Goal: Task Accomplishment & Management: Complete application form

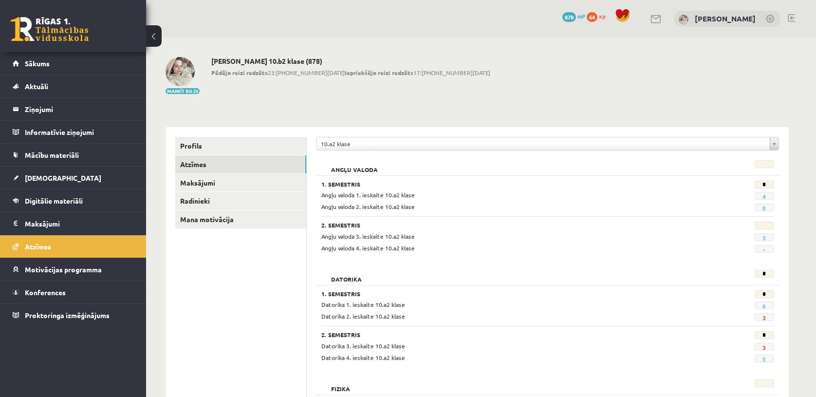
scroll to position [1099, 0]
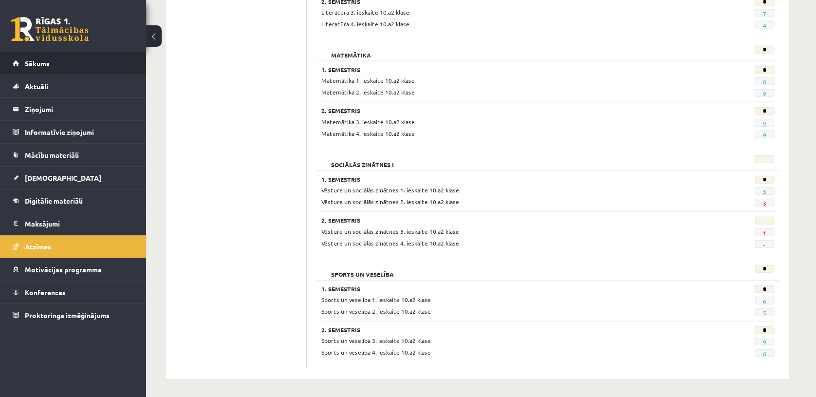
click at [40, 66] on span "Sākums" at bounding box center [37, 63] width 25 height 9
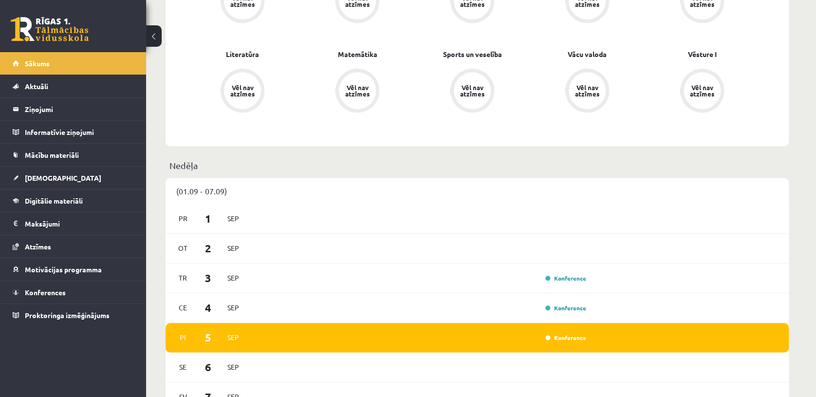
scroll to position [337, 0]
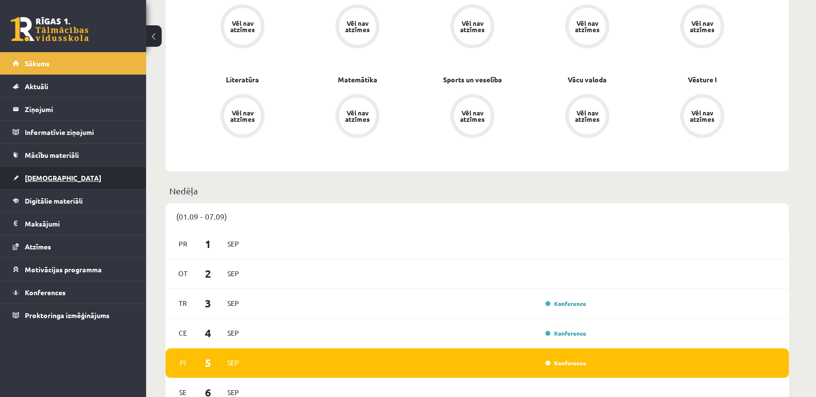
click at [74, 175] on link "[DEMOGRAPHIC_DATA]" at bounding box center [73, 177] width 121 height 22
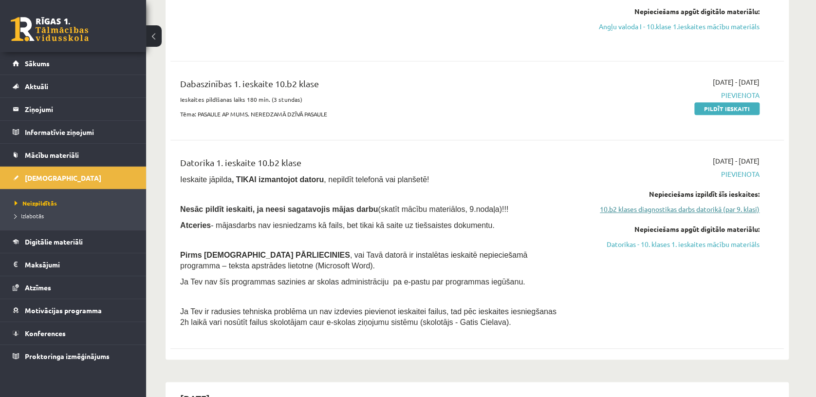
click at [637, 206] on link "10.b2 klases diagnostikas darbs datorikā (par 9. klasi)" at bounding box center [667, 209] width 183 height 10
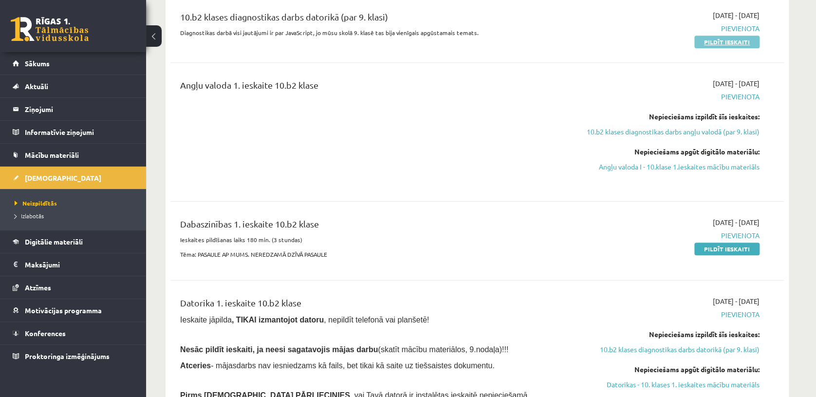
click at [724, 47] on link "Pildīt ieskaiti" at bounding box center [726, 42] width 65 height 13
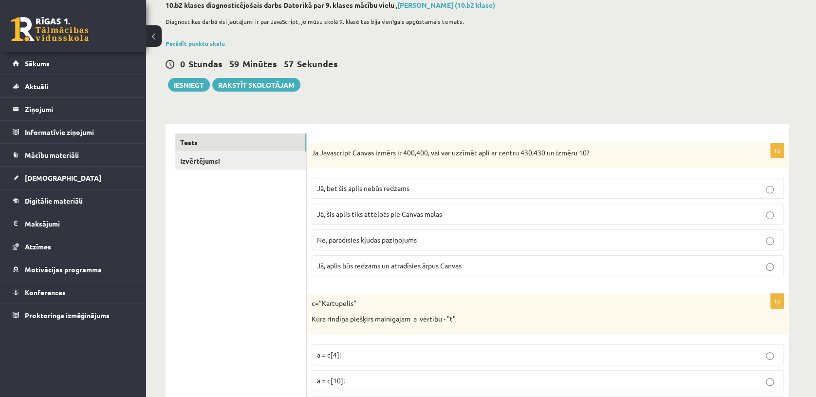
scroll to position [62, 0]
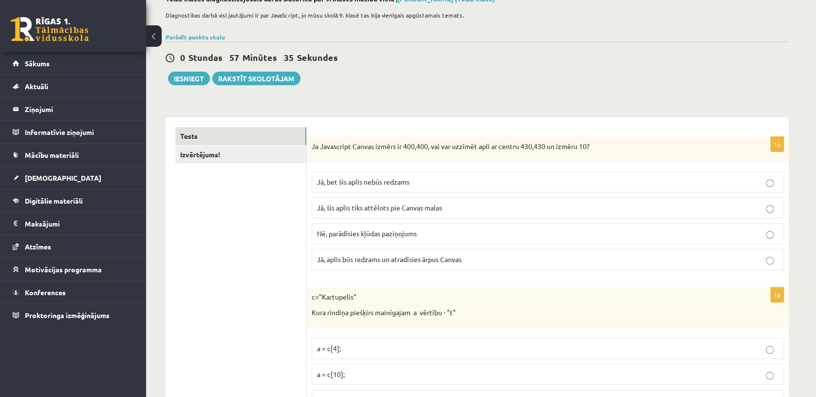
click at [565, 231] on p "Nē, parādīsies kļūdas paziņojums" at bounding box center [547, 233] width 461 height 10
click at [648, 260] on p "Jā, aplis būs redzams un atradīsies ārpus Canvas" at bounding box center [547, 259] width 461 height 10
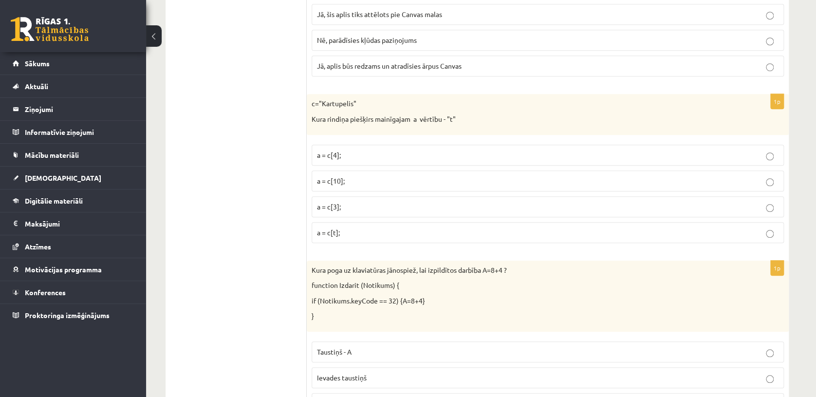
scroll to position [47, 0]
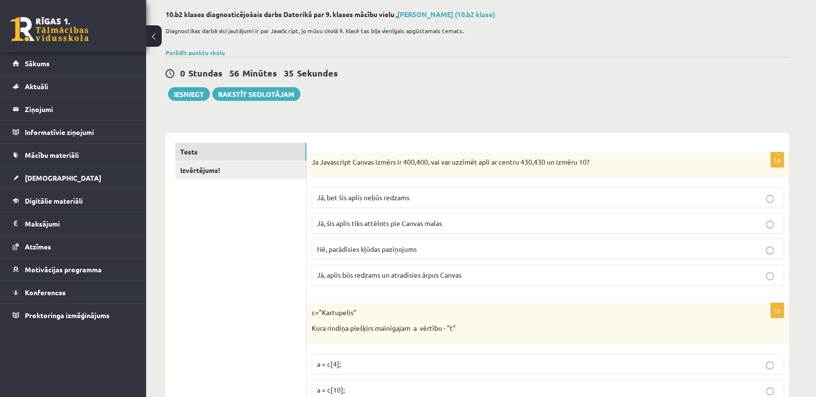
click at [689, 278] on p "Jā, aplis būs redzams un atradīsies ārpus Canvas" at bounding box center [547, 275] width 461 height 10
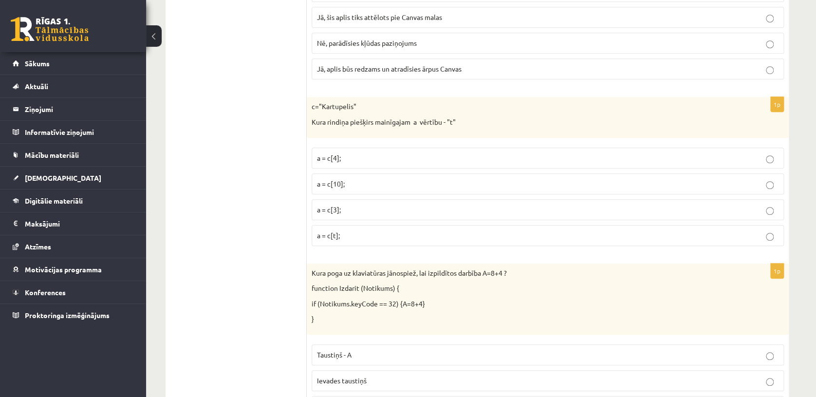
scroll to position [265, 0]
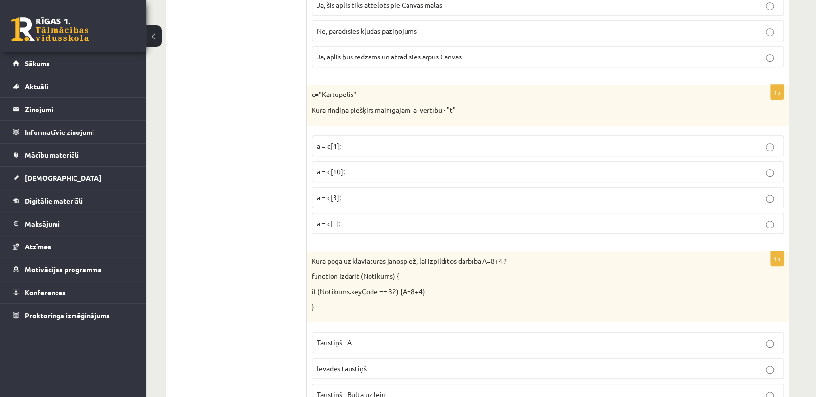
click at [731, 144] on p "a = c[4];" at bounding box center [547, 146] width 461 height 10
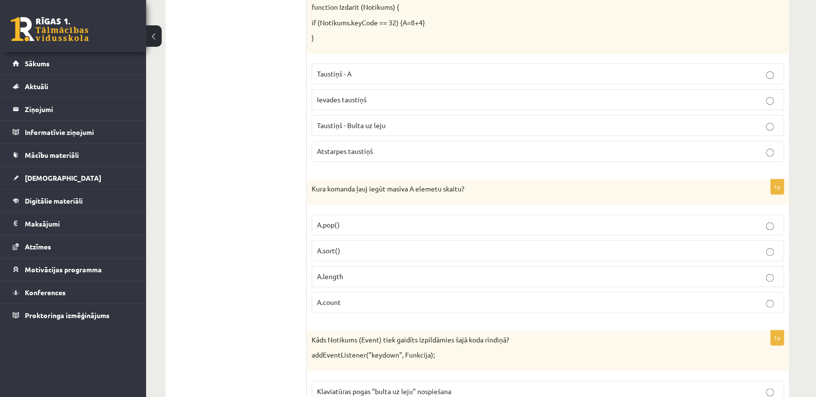
scroll to position [552, 0]
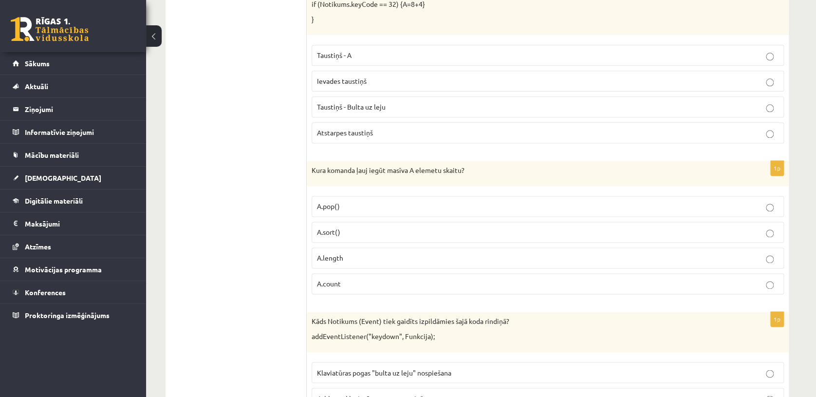
click at [502, 254] on p "A.length" at bounding box center [547, 258] width 461 height 10
click at [387, 76] on p "Ievades taustiņš" at bounding box center [547, 81] width 461 height 10
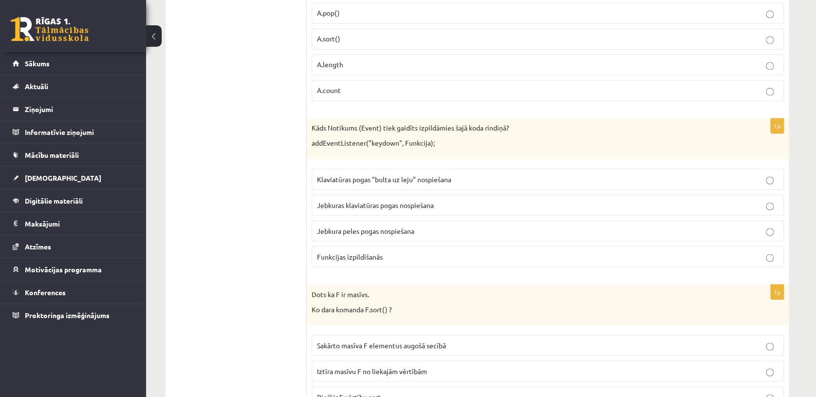
scroll to position [776, 0]
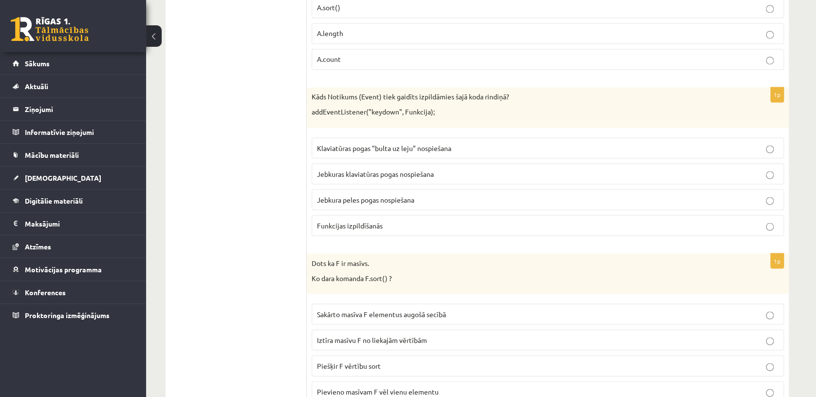
click at [620, 156] on label "Klaviatūras pogas "bulta uz leju" nospiešana" at bounding box center [547, 147] width 472 height 21
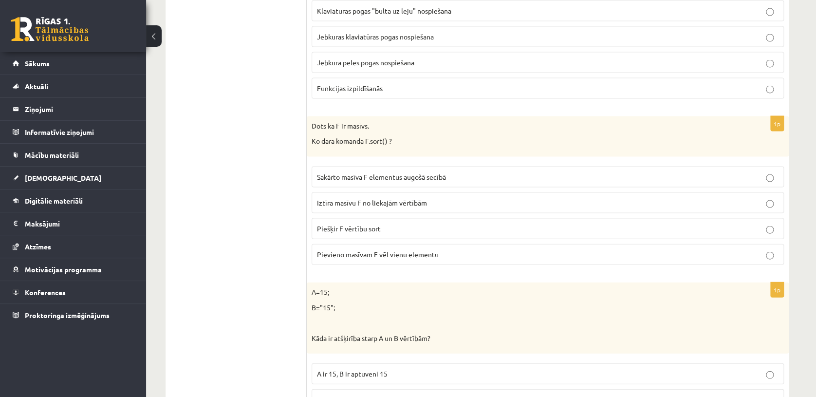
scroll to position [919, 0]
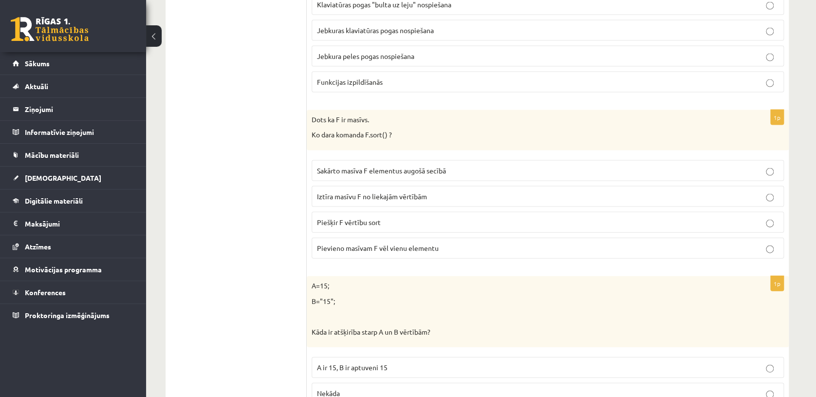
click at [533, 165] on p "Sakārto masīva F elementus augošā secībā" at bounding box center [547, 170] width 461 height 10
click at [486, 196] on p "Iztīra masīvu F no liekajām vērtībām" at bounding box center [547, 196] width 461 height 10
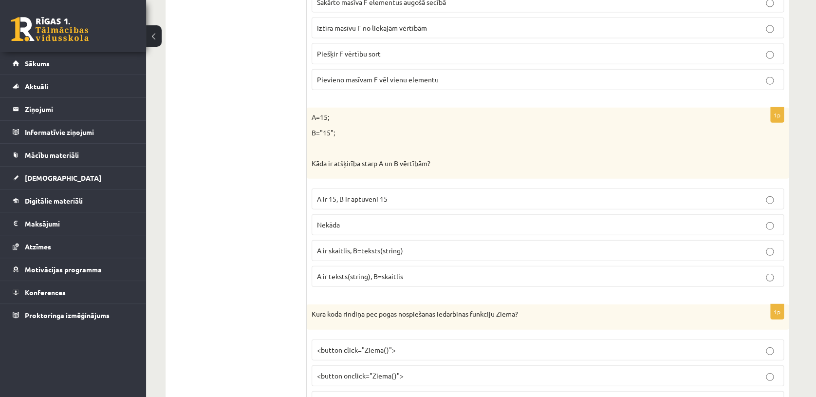
scroll to position [1094, 0]
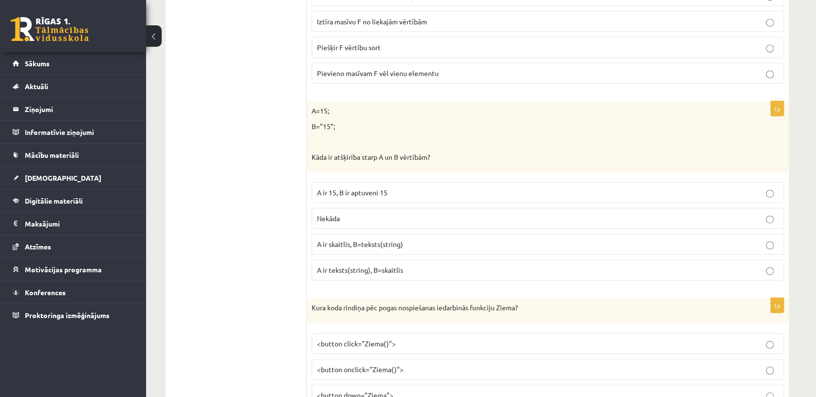
click at [491, 242] on p "A ir skaitlis, B=teksts(string)" at bounding box center [547, 244] width 461 height 10
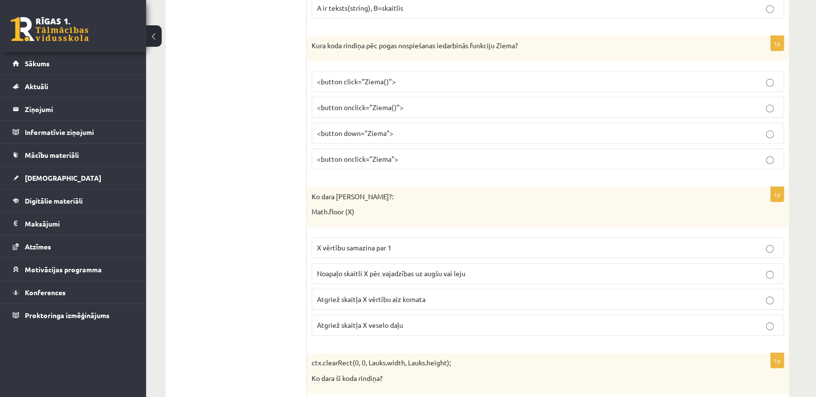
scroll to position [1362, 0]
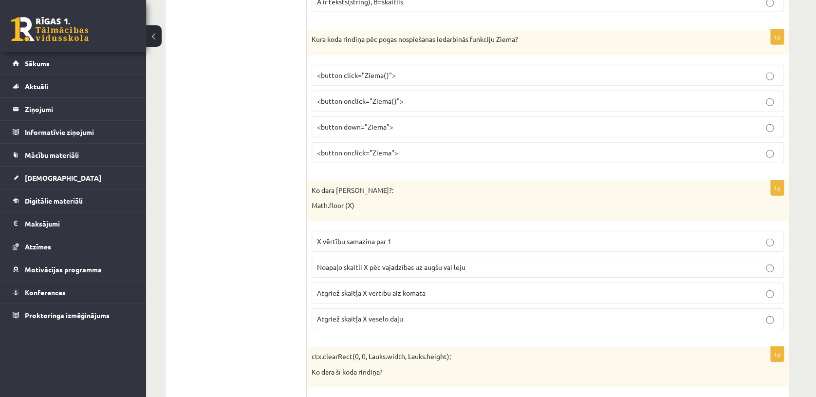
click at [763, 149] on p "<button onclick="Ziema">" at bounding box center [547, 152] width 461 height 10
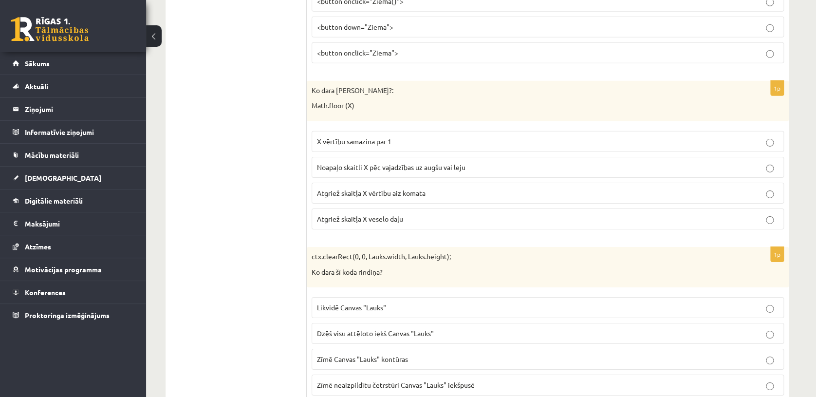
scroll to position [1468, 0]
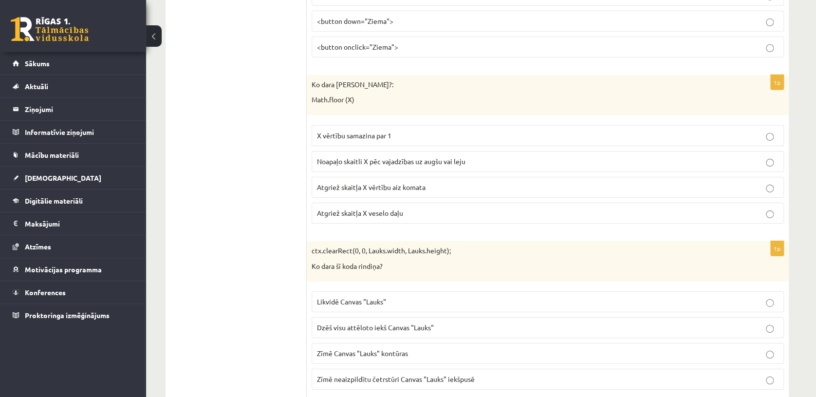
click at [557, 177] on label "Atgriež skaitļa X vērtību aiz komata" at bounding box center [547, 187] width 472 height 21
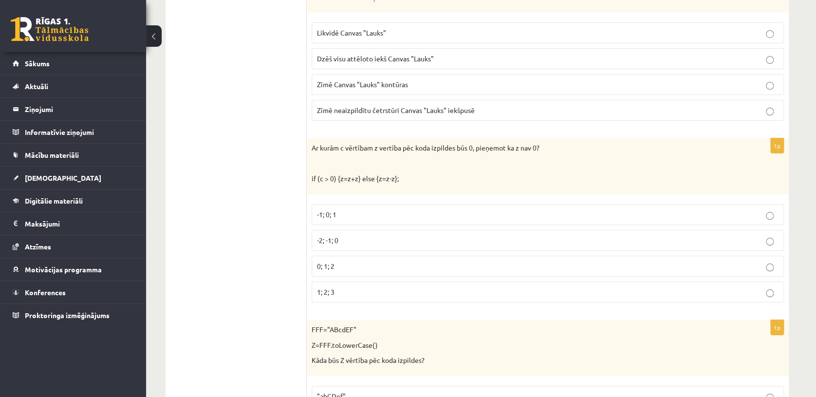
scroll to position [1730, 0]
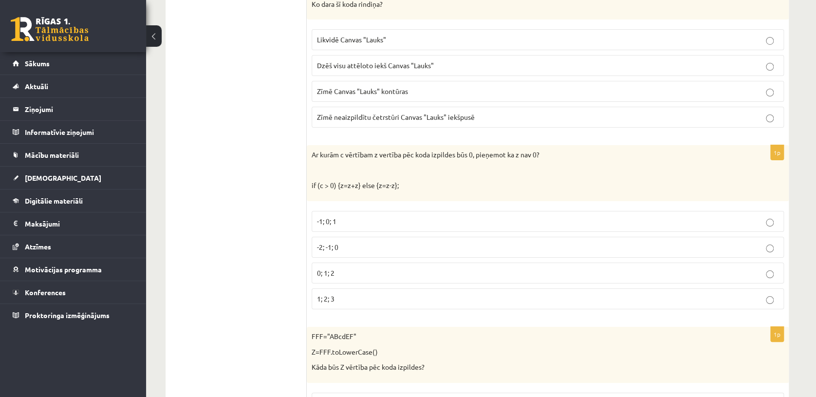
click at [448, 216] on p "-1; 0; 1" at bounding box center [547, 221] width 461 height 10
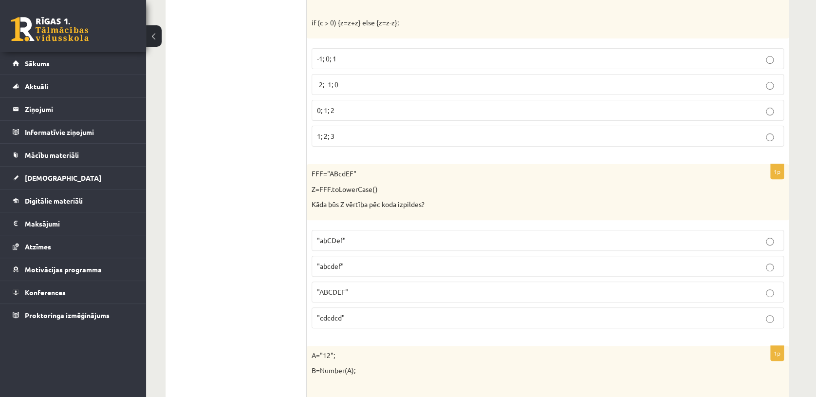
scroll to position [1886, 0]
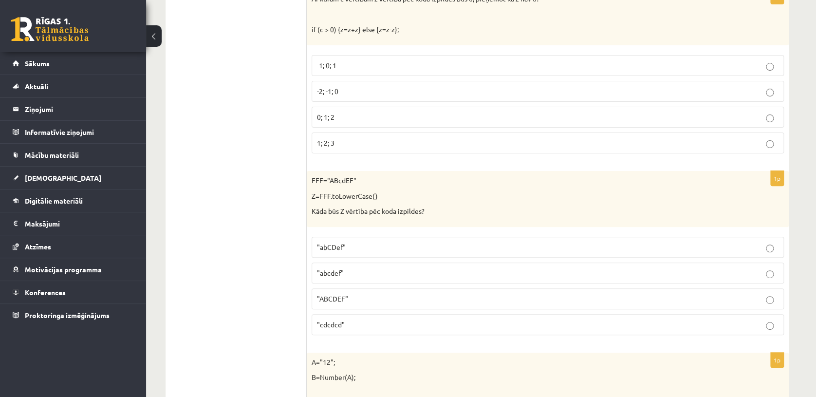
click at [435, 293] on p ""ABCDEF"" at bounding box center [547, 298] width 461 height 10
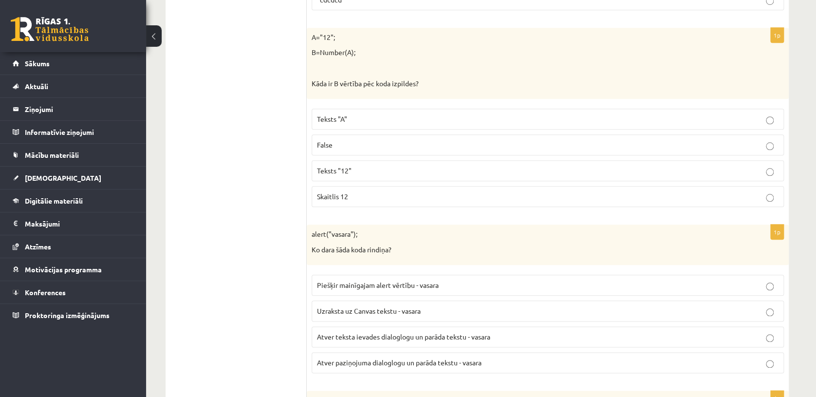
scroll to position [2204, 0]
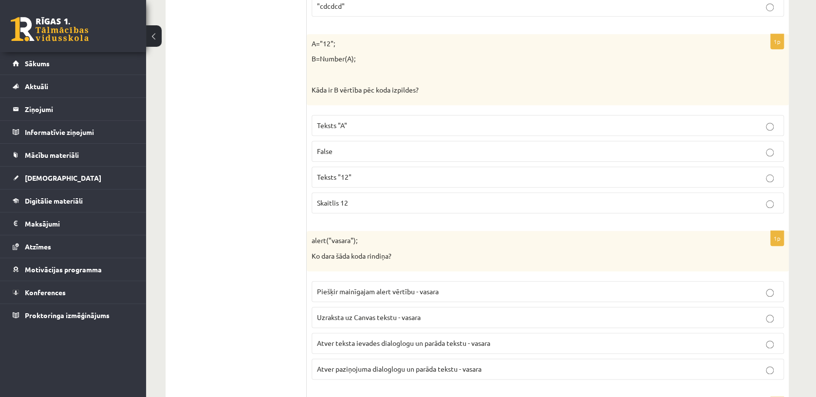
click at [760, 198] on p "Skaitlis 12" at bounding box center [547, 203] width 461 height 10
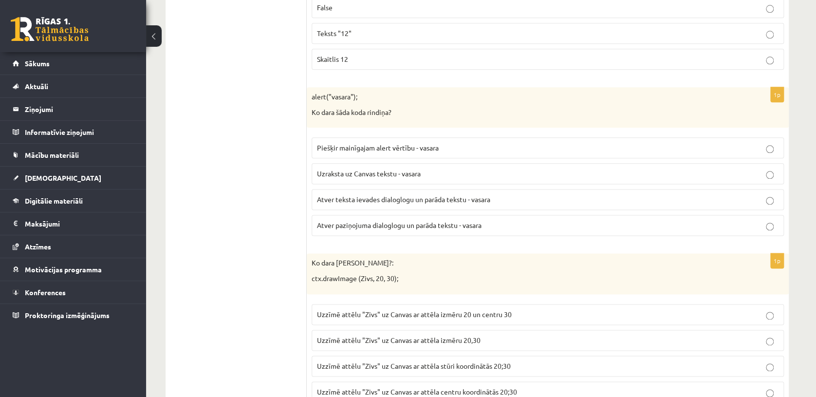
scroll to position [2353, 0]
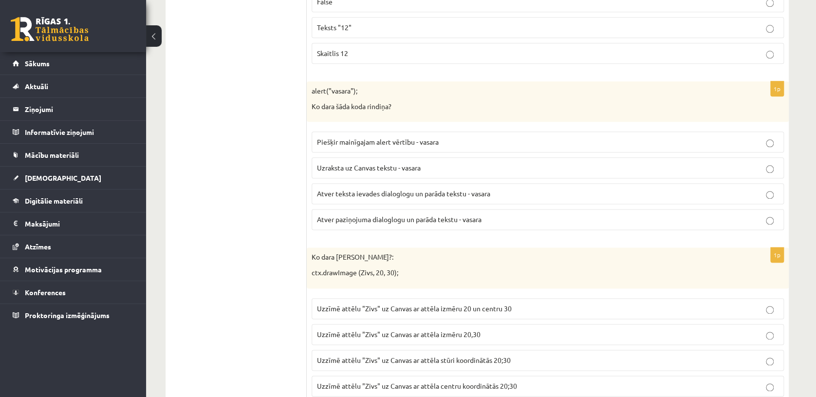
click at [557, 137] on p "Piešķir mainīgajam alert vērtību - vasara" at bounding box center [547, 142] width 461 height 10
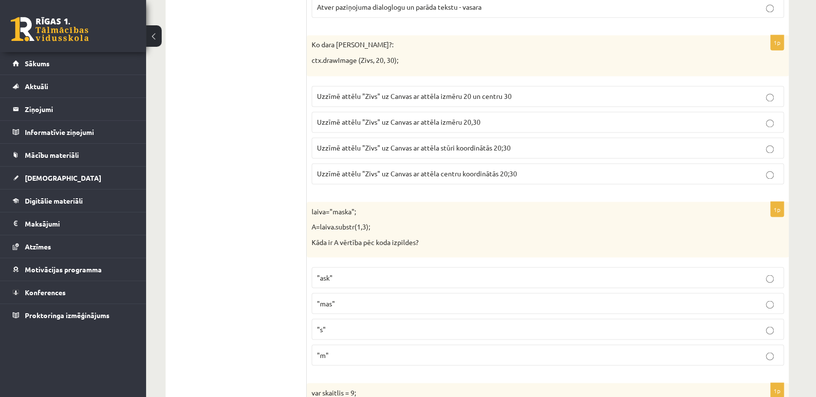
scroll to position [2584, 0]
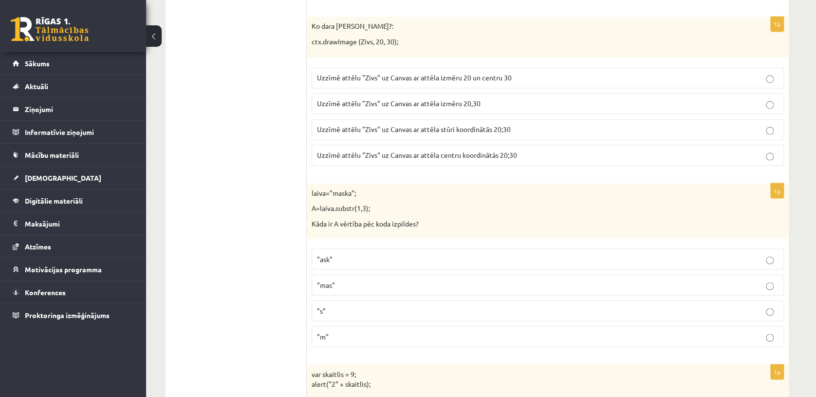
click at [514, 73] on p "Uzzīmē attēlu "Zivs" uz Canvas ar attēla izmēru 20 un centru 30" at bounding box center [547, 78] width 461 height 10
click at [612, 101] on p "Uzzīmē attēlu "Zivs" uz Canvas ar attēla izmēru 20,30" at bounding box center [547, 103] width 461 height 10
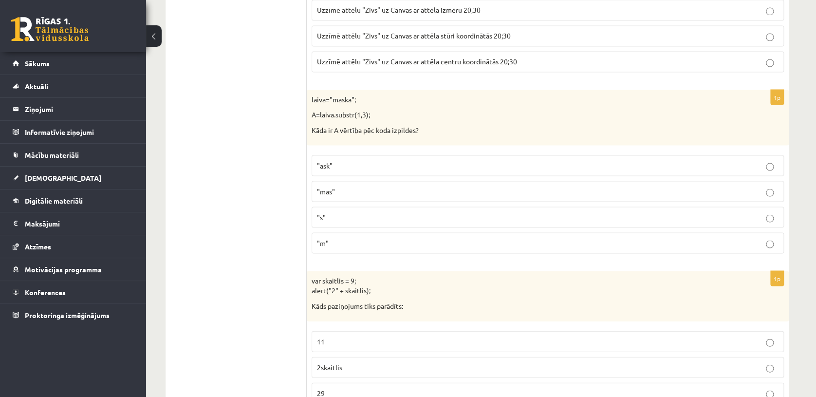
scroll to position [2696, 0]
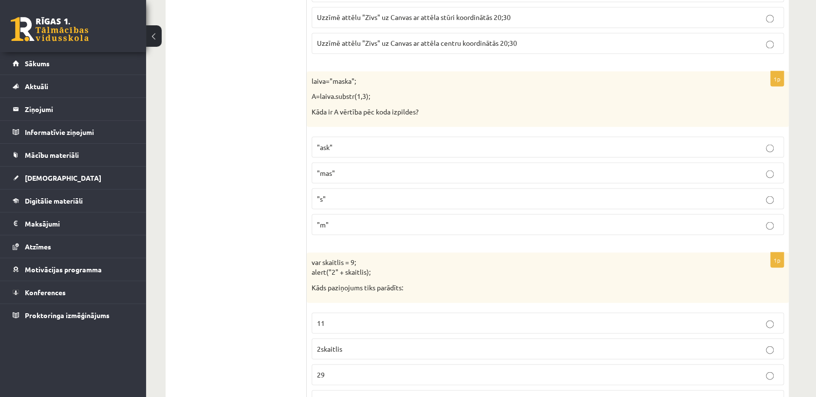
click at [421, 162] on label ""mas"" at bounding box center [547, 172] width 472 height 21
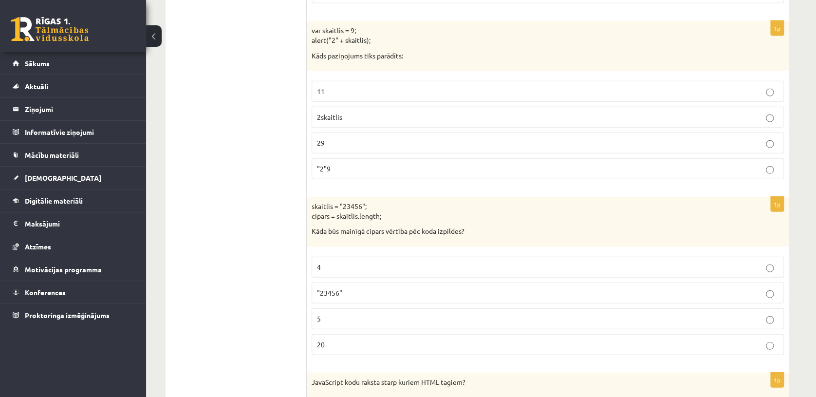
scroll to position [2920, 0]
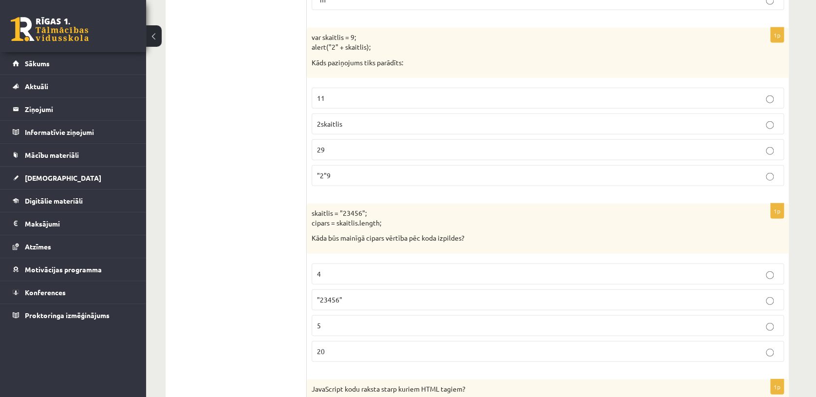
click at [415, 170] on p ""2"9" at bounding box center [547, 175] width 461 height 10
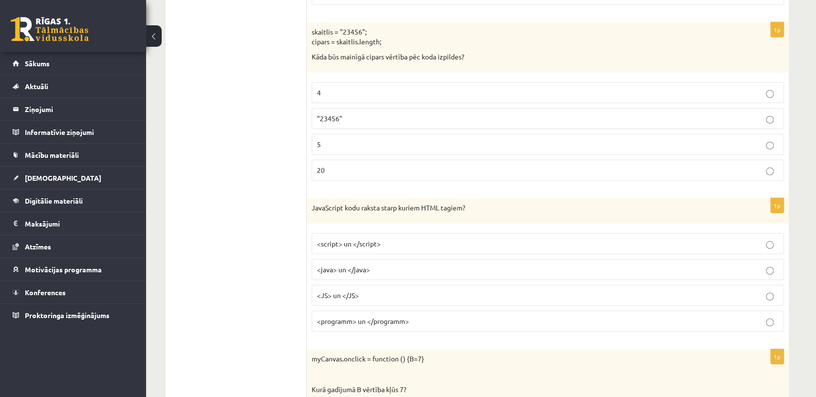
scroll to position [3120, 0]
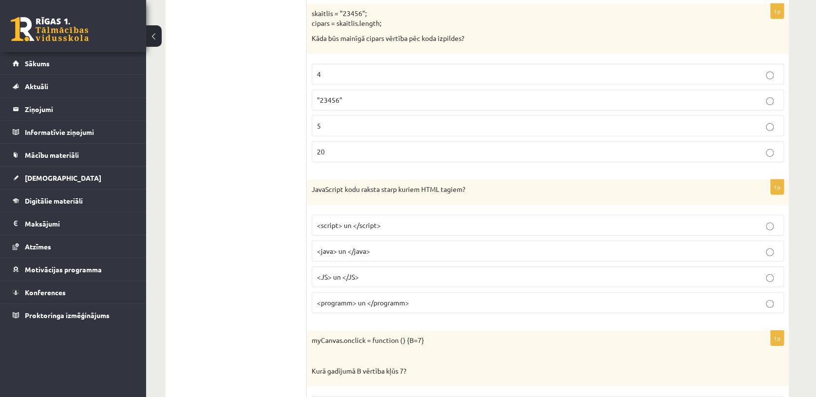
click at [374, 95] on p ""23456"" at bounding box center [547, 100] width 461 height 10
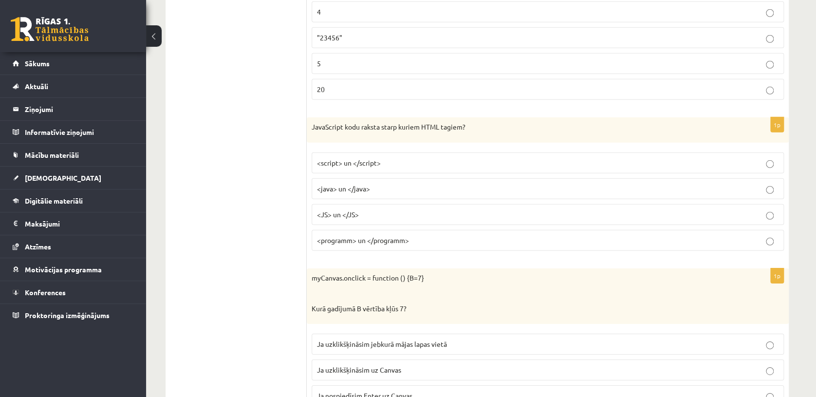
scroll to position [3189, 0]
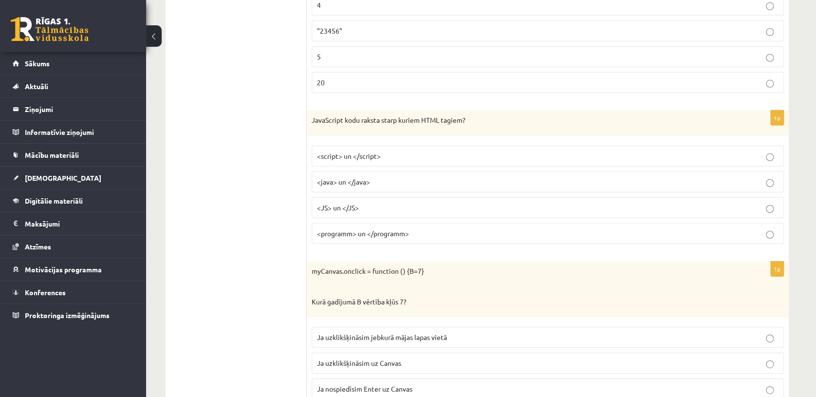
click at [394, 177] on p "<java> un </java>" at bounding box center [547, 182] width 461 height 10
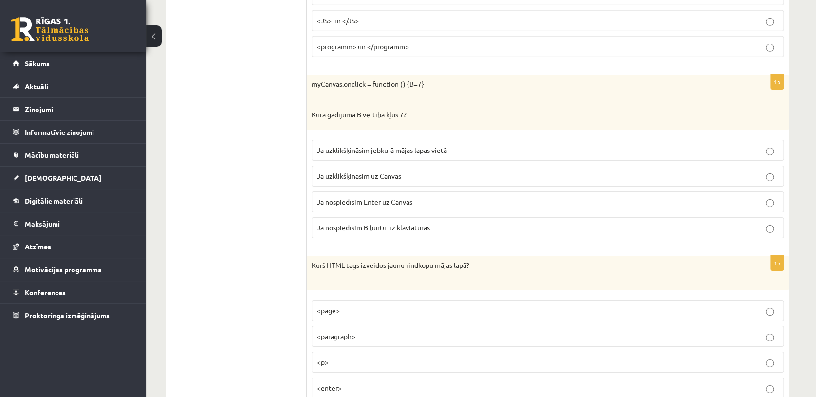
scroll to position [3369, 0]
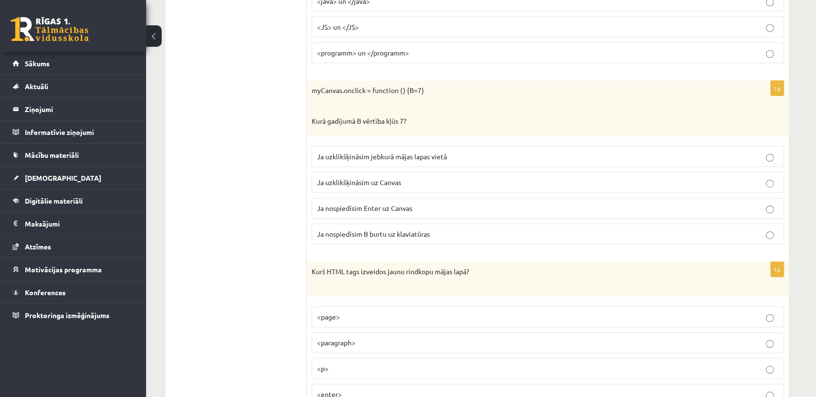
click at [415, 177] on p "Ja uzklikšķināsim uz Canvas" at bounding box center [547, 182] width 461 height 10
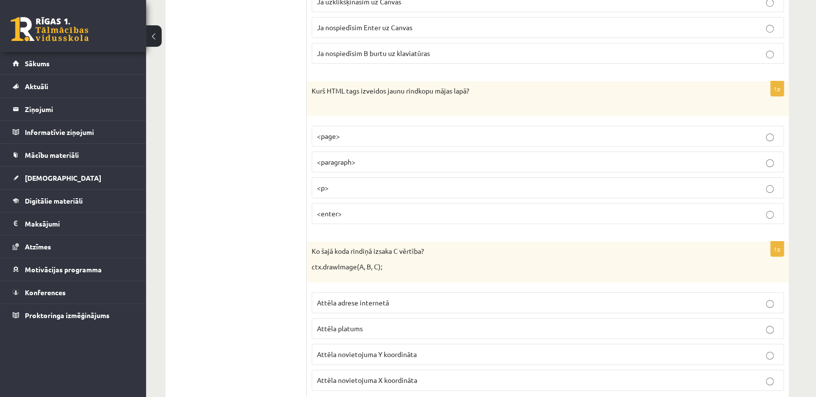
scroll to position [3556, 0]
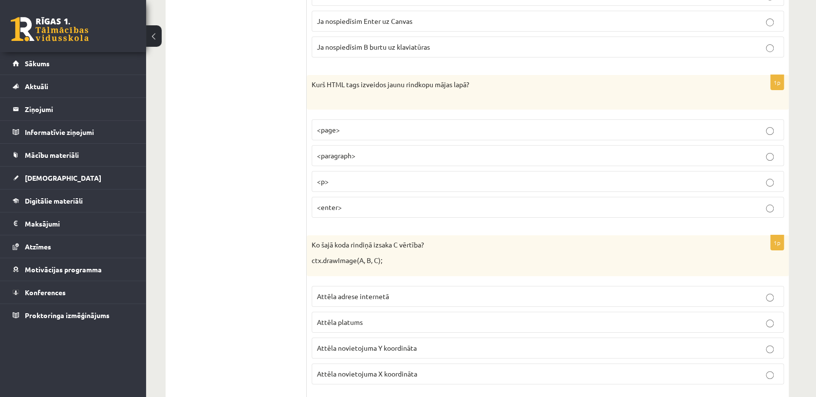
click at [379, 125] on p "<page>" at bounding box center [547, 130] width 461 height 10
click at [378, 150] on p "<paragraph>" at bounding box center [547, 155] width 461 height 10
click at [701, 202] on p "<enter>" at bounding box center [547, 207] width 461 height 10
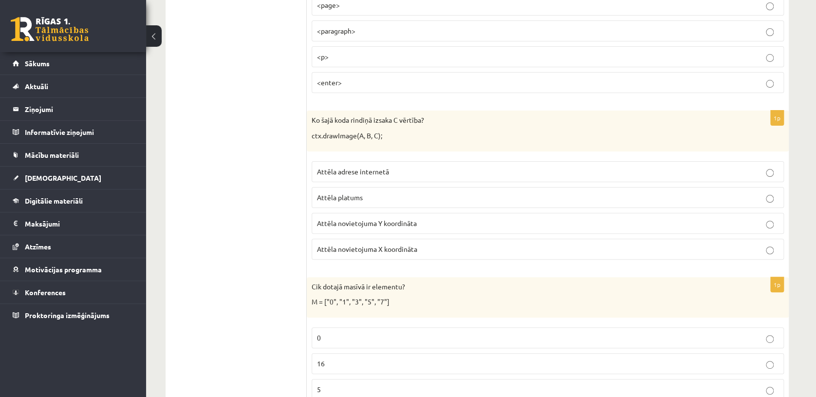
scroll to position [3687, 0]
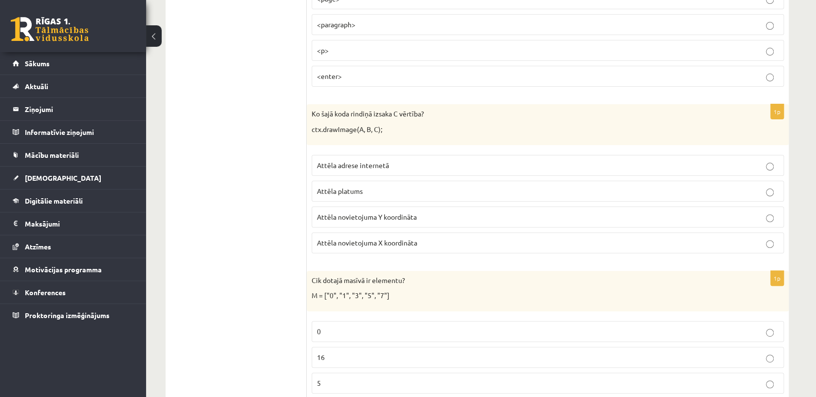
click at [557, 212] on p "Attēla novietojuma Y koordināta" at bounding box center [547, 217] width 461 height 10
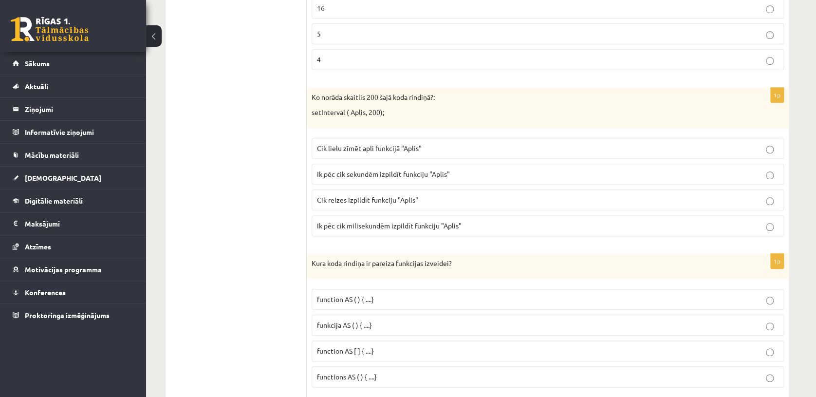
scroll to position [4043, 0]
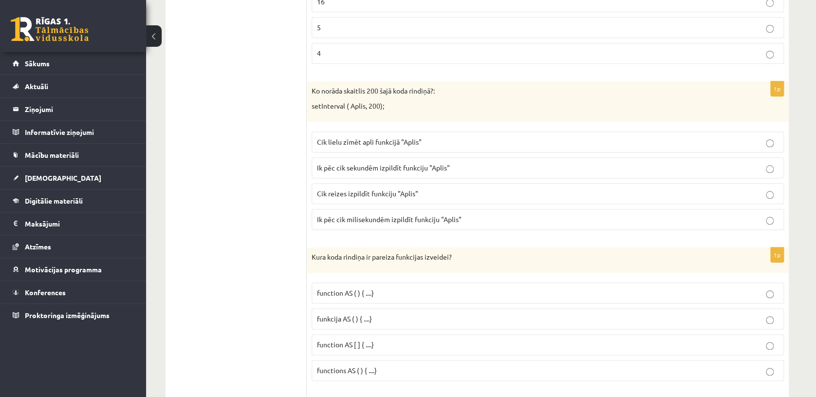
click at [503, 163] on p "Ik pēc cik sekundēm izpildīt funkciju "Aplis"" at bounding box center [547, 168] width 461 height 10
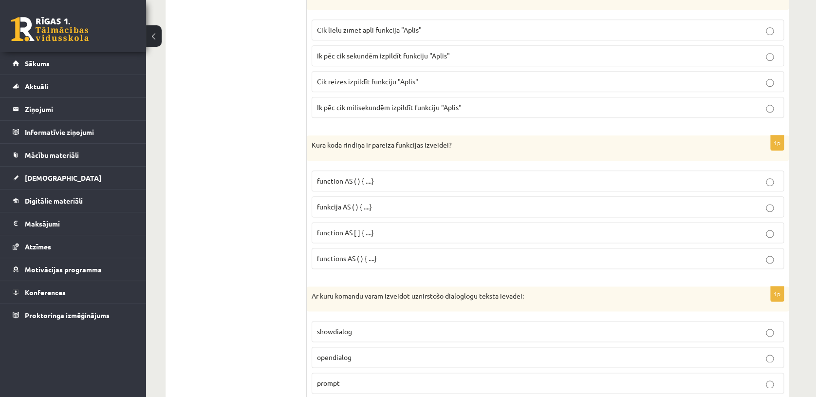
scroll to position [4174, 0]
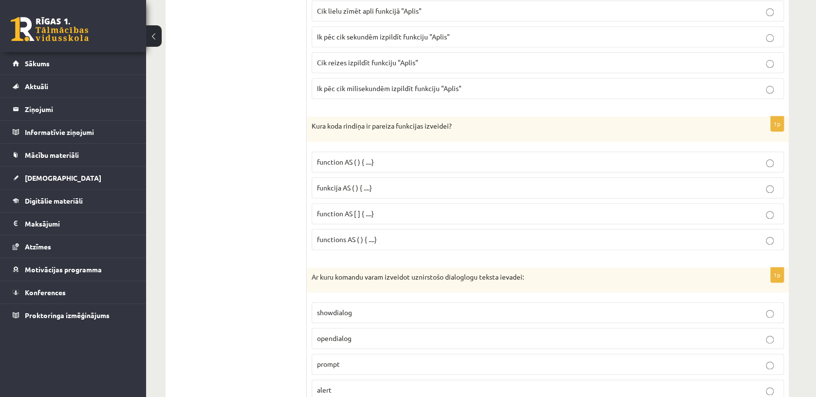
click at [352, 209] on span "function AS [ ] { ....}" at bounding box center [345, 213] width 57 height 9
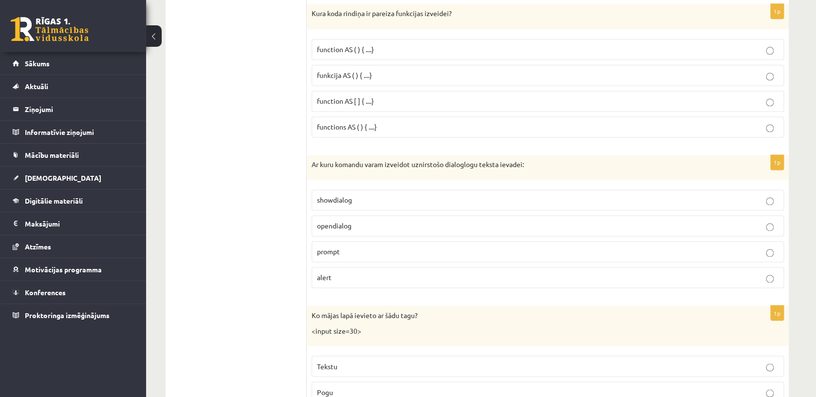
scroll to position [4292, 0]
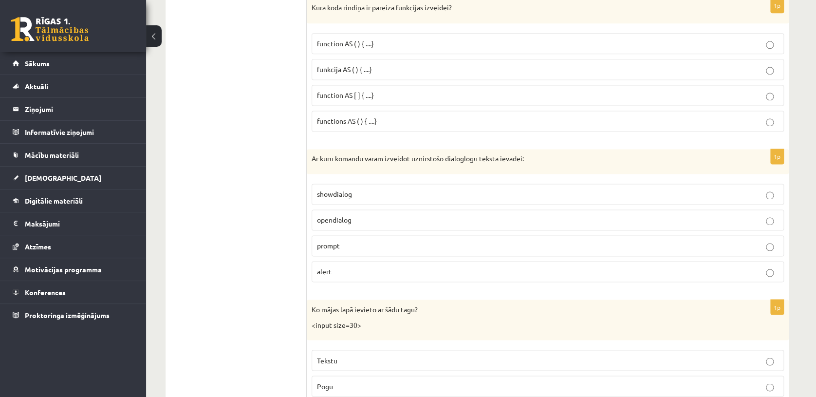
click at [568, 240] on p "prompt" at bounding box center [547, 245] width 461 height 10
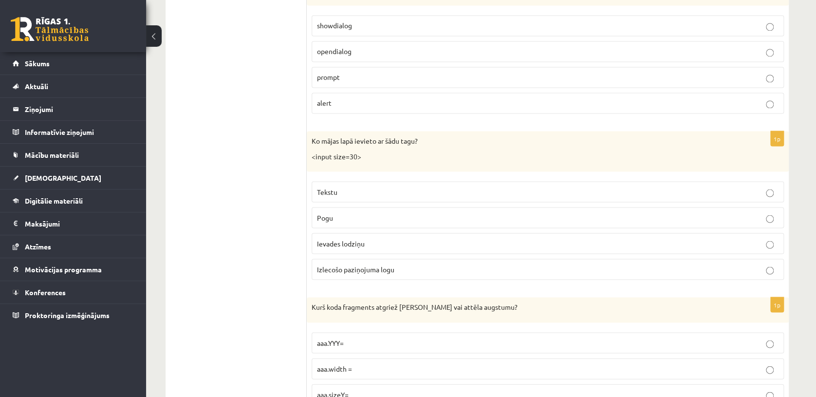
scroll to position [4473, 0]
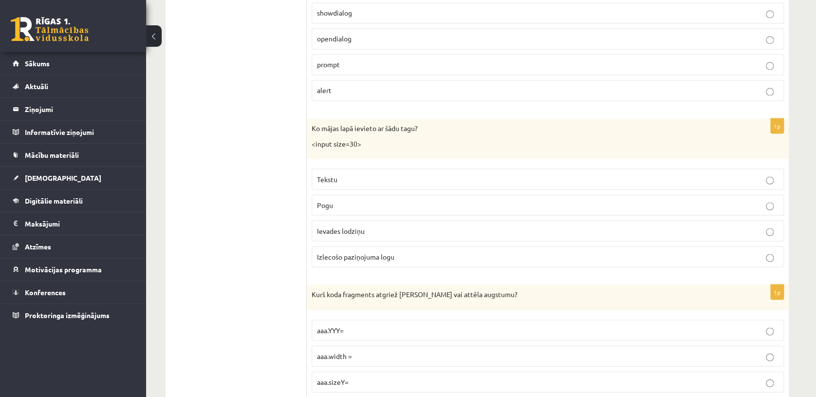
click at [403, 251] on p "Izlecošo paziņojuma logu" at bounding box center [547, 256] width 461 height 10
click at [398, 225] on p "Ievades lodziņu" at bounding box center [547, 230] width 461 height 10
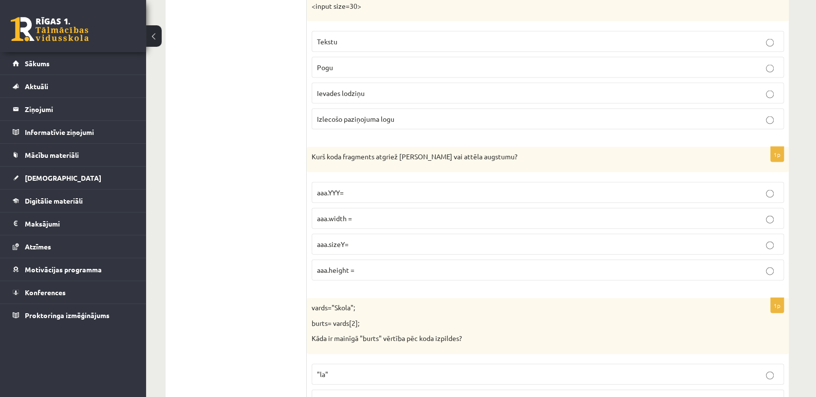
scroll to position [4622, 0]
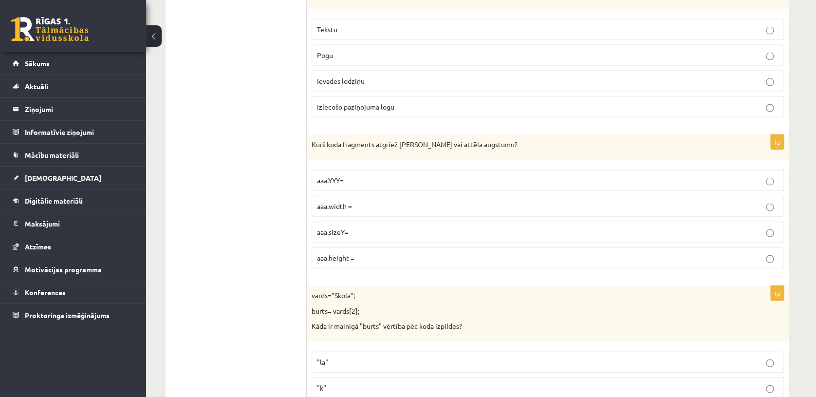
click at [481, 253] on p "aaa.height =" at bounding box center [547, 258] width 461 height 10
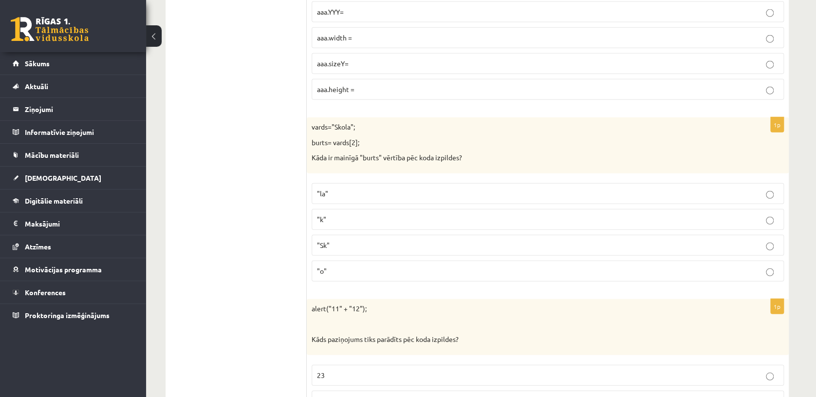
scroll to position [4881, 0]
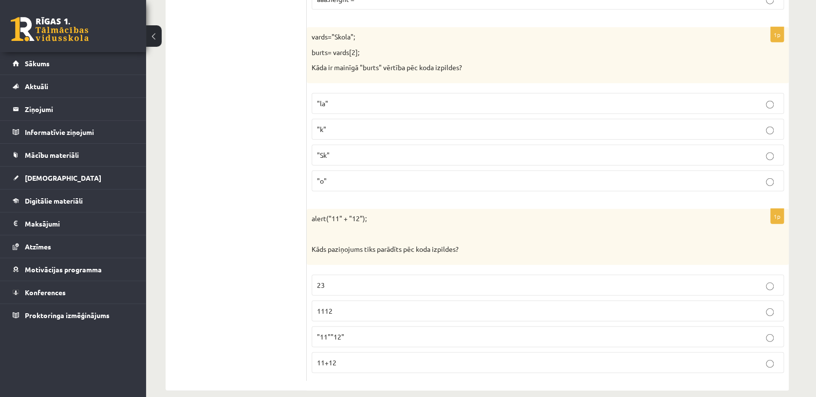
click at [437, 150] on p ""Sk"" at bounding box center [547, 155] width 461 height 10
click at [434, 306] on p "1112" at bounding box center [547, 311] width 461 height 10
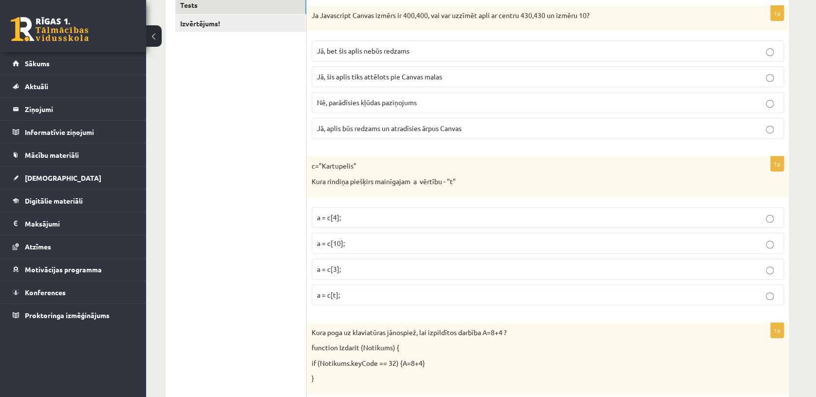
scroll to position [0, 0]
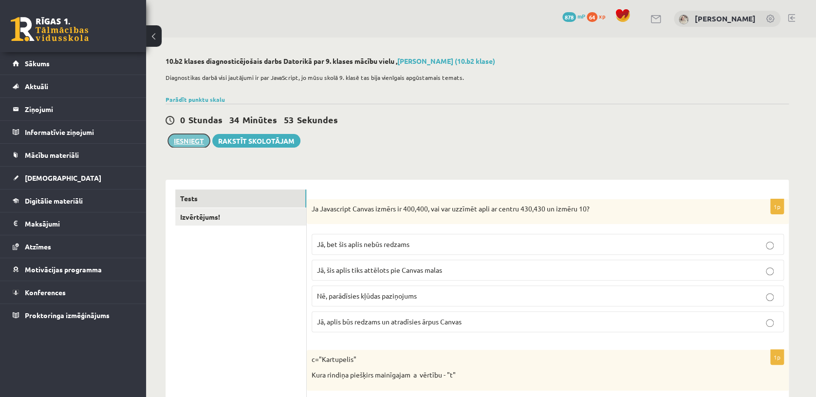
click at [191, 140] on button "Iesniegt" at bounding box center [189, 141] width 42 height 14
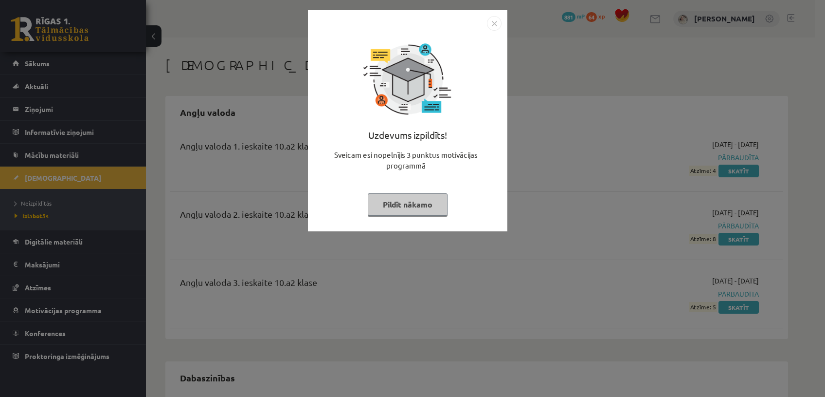
click at [417, 205] on button "Pildīt nākamo" at bounding box center [408, 204] width 80 height 22
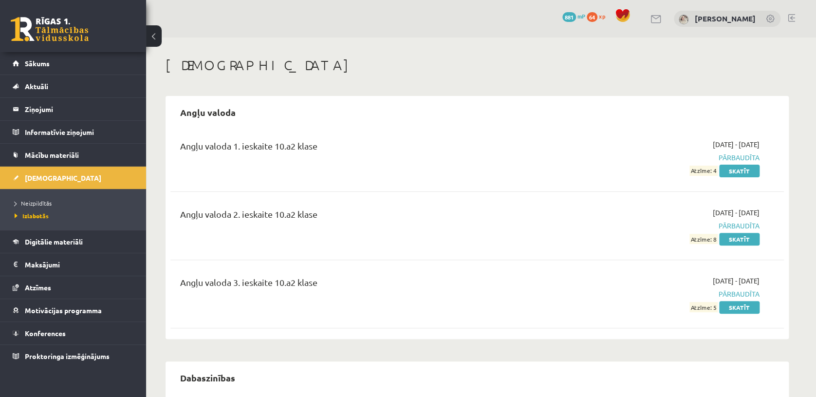
click at [562, 17] on span "881" at bounding box center [569, 17] width 14 height 10
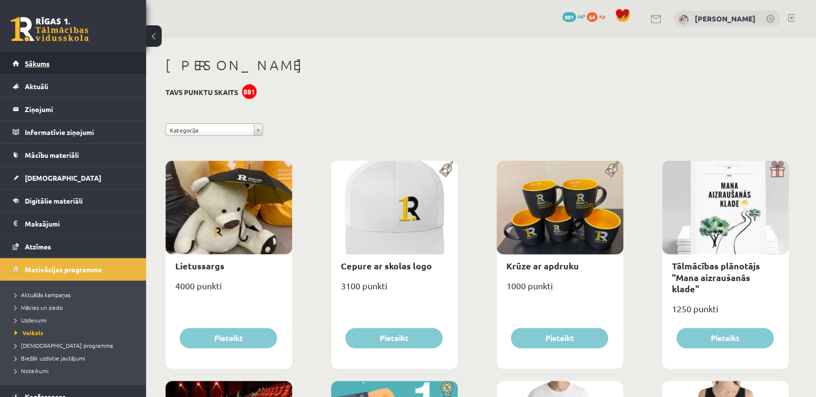
click at [57, 58] on link "Sākums" at bounding box center [73, 63] width 121 height 22
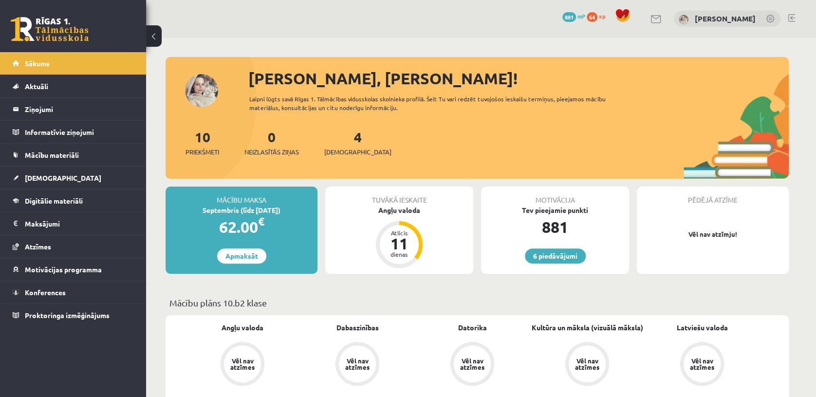
scroll to position [47, 0]
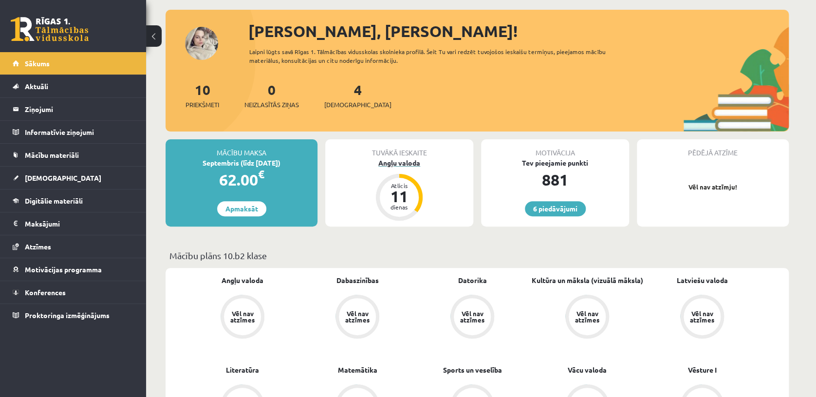
click at [405, 162] on div "Angļu valoda" at bounding box center [399, 163] width 148 height 10
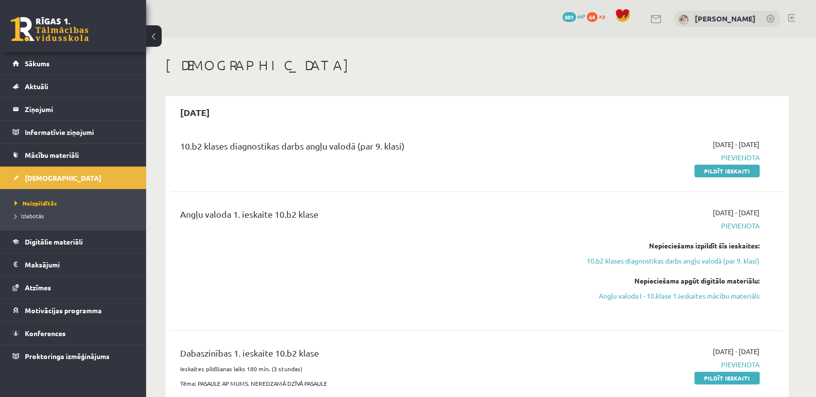
click at [599, 16] on span "xp" at bounding box center [602, 16] width 6 height 8
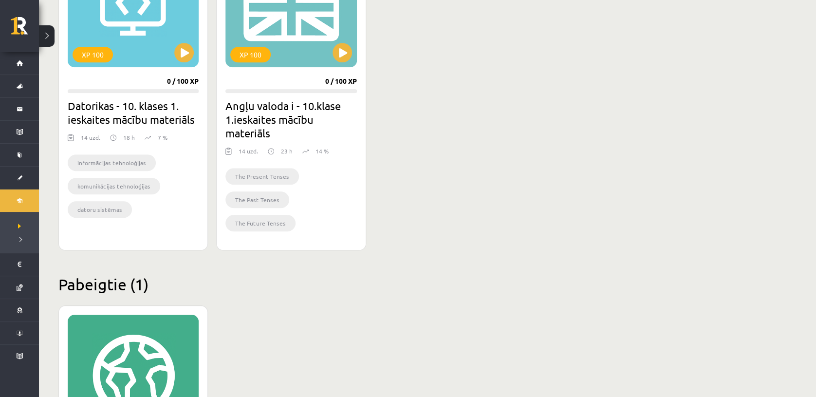
scroll to position [403, 0]
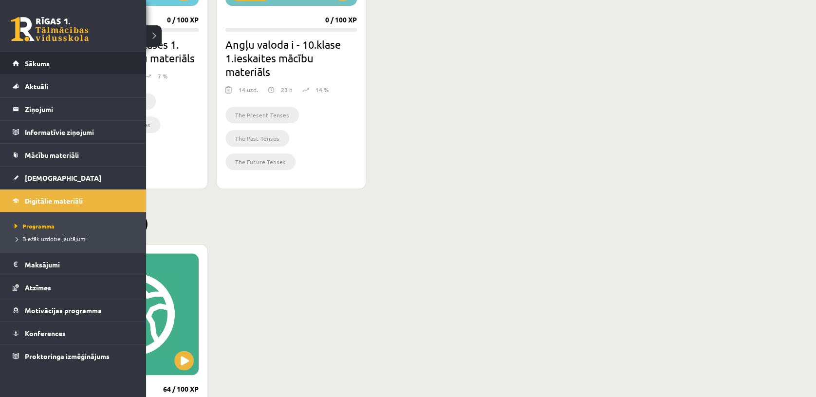
click at [25, 65] on span "Sākums" at bounding box center [37, 63] width 25 height 9
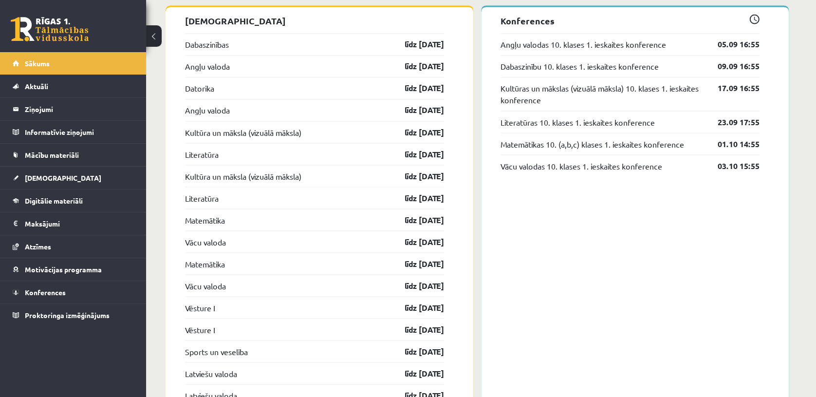
scroll to position [803, 0]
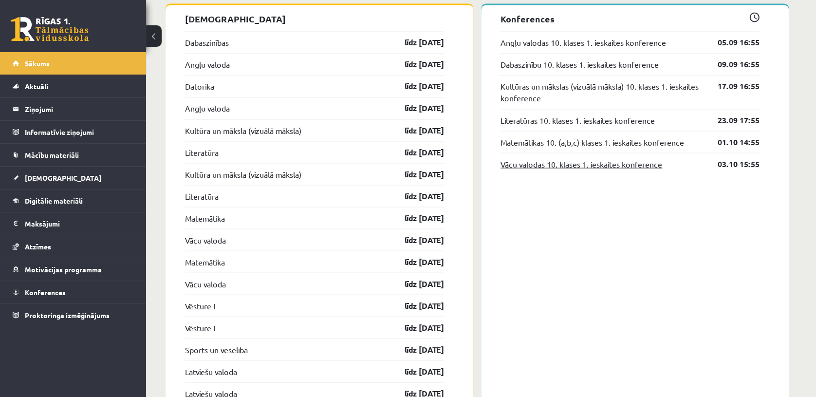
click at [635, 163] on link "Vācu valodas 10. klases 1. ieskaites konference" at bounding box center [581, 164] width 162 height 12
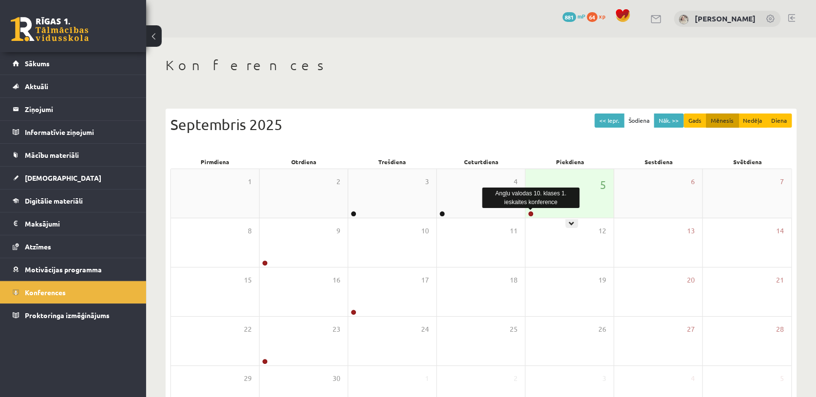
click at [529, 213] on link at bounding box center [531, 214] width 6 height 6
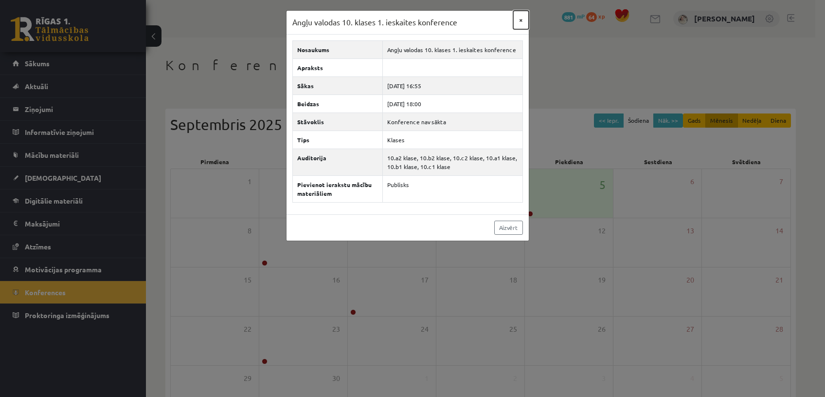
click at [524, 19] on button "×" at bounding box center [521, 20] width 16 height 18
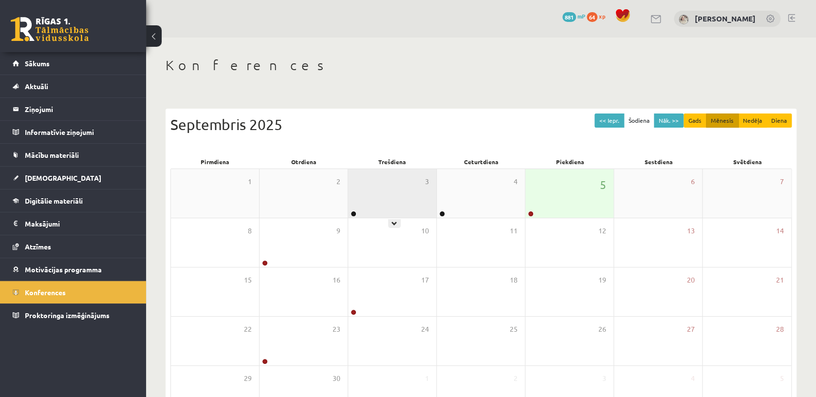
click at [394, 211] on div "3" at bounding box center [392, 193] width 88 height 49
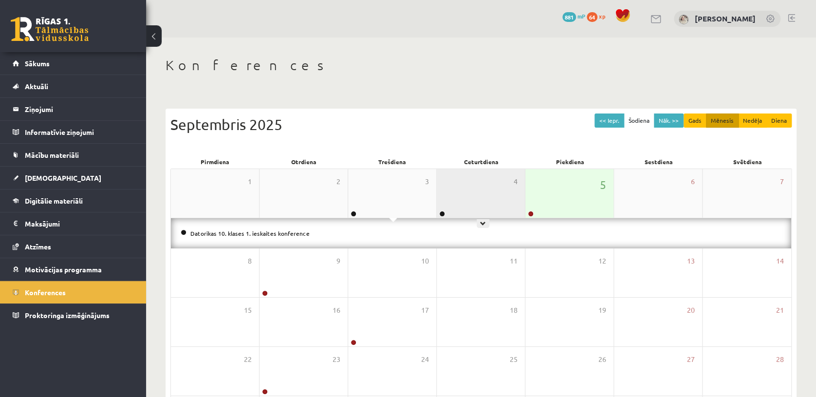
click at [458, 187] on div "4" at bounding box center [481, 193] width 88 height 49
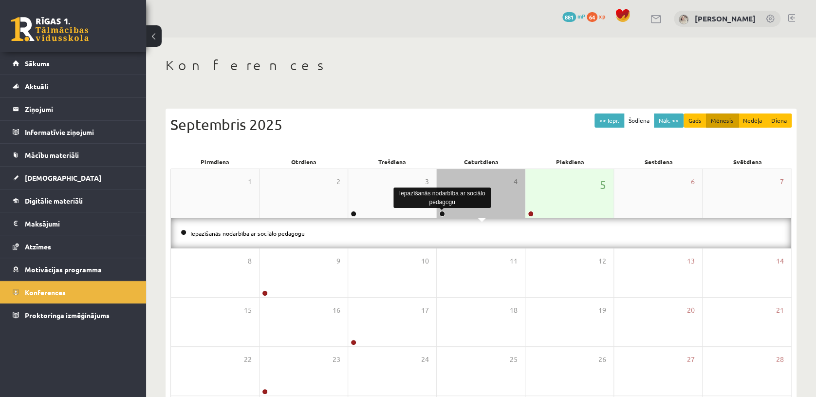
click at [442, 214] on link at bounding box center [442, 214] width 6 height 6
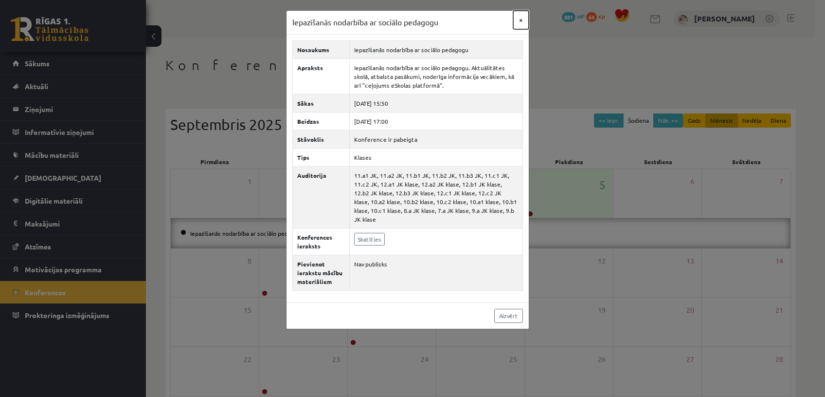
click at [520, 19] on button "×" at bounding box center [521, 20] width 16 height 18
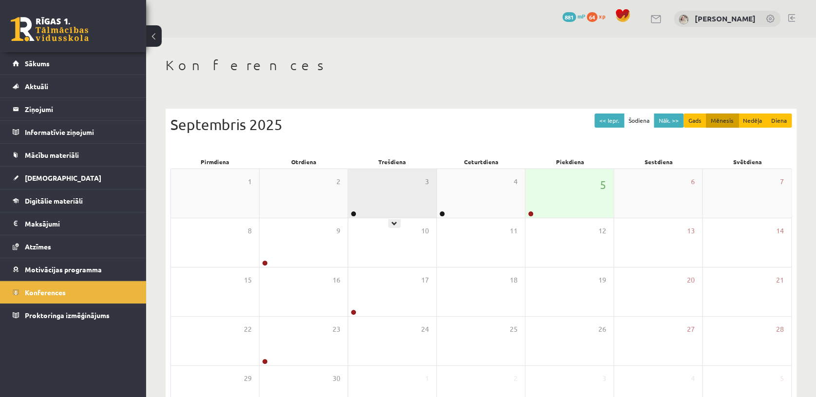
click at [374, 206] on div "3" at bounding box center [392, 193] width 88 height 49
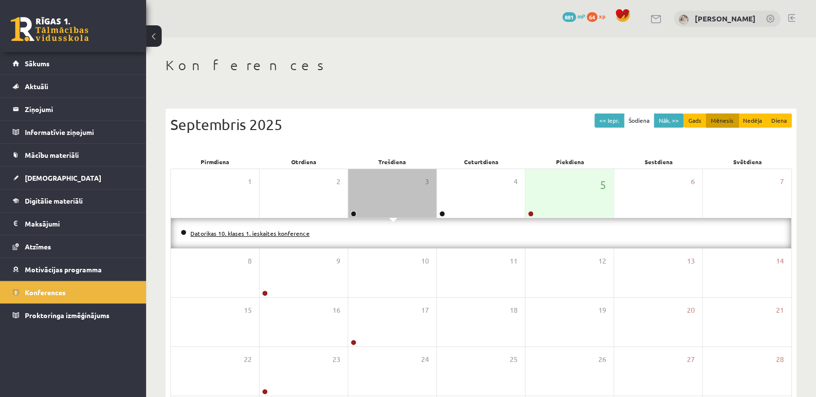
click at [282, 234] on link "Datorikas 10. klases 1. ieskaites konference" at bounding box center [249, 233] width 119 height 8
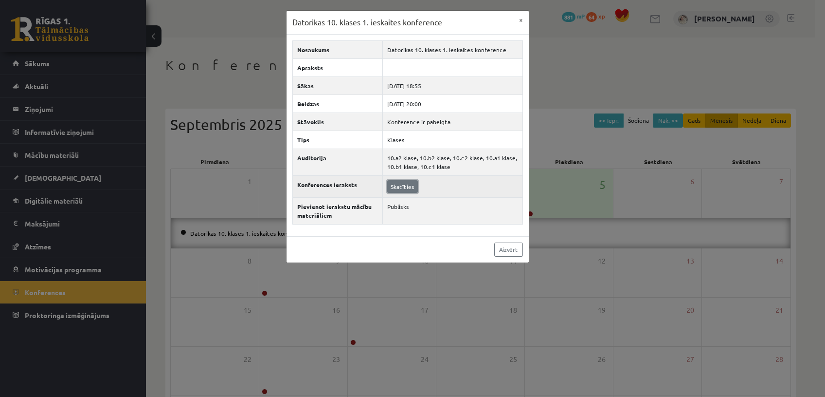
click at [390, 188] on link "Skatīties" at bounding box center [402, 186] width 31 height 13
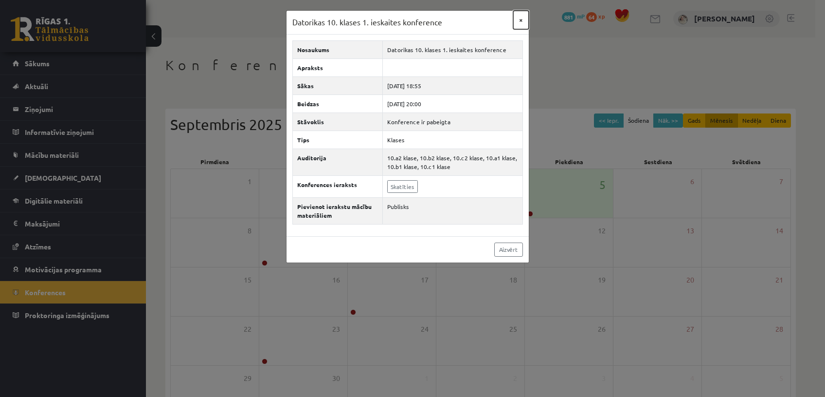
click at [521, 17] on button "×" at bounding box center [521, 20] width 16 height 18
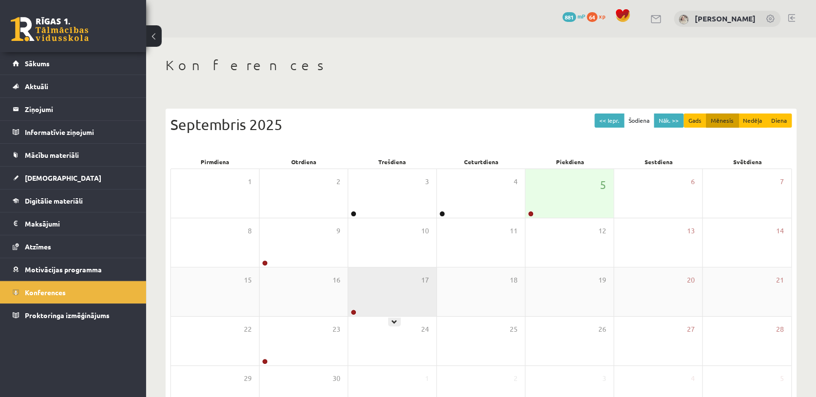
click at [362, 297] on div "17" at bounding box center [392, 291] width 88 height 49
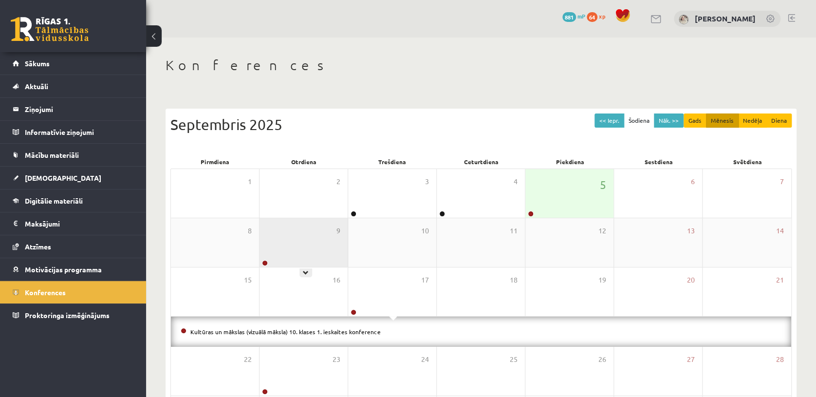
click at [303, 251] on div "9" at bounding box center [303, 242] width 88 height 49
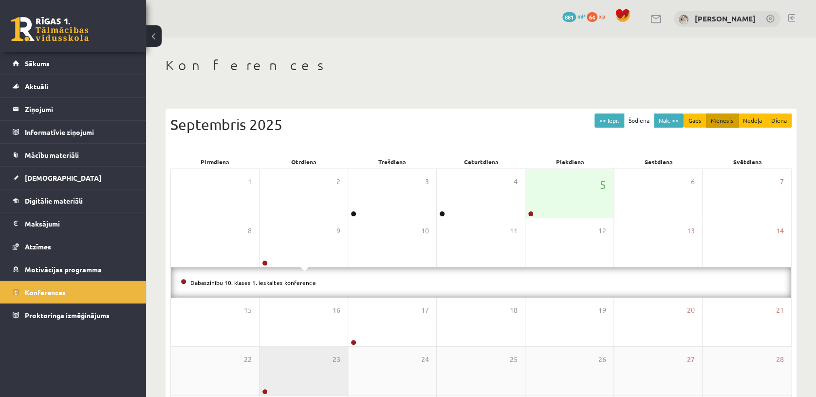
click at [284, 368] on div "23" at bounding box center [303, 371] width 88 height 49
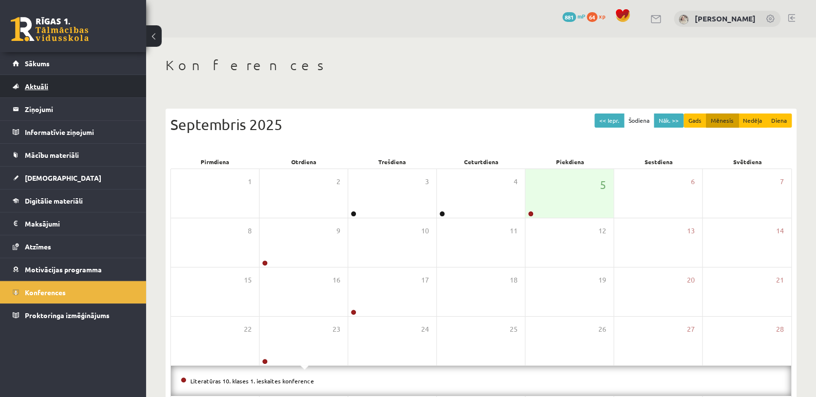
click at [55, 78] on link "Aktuāli" at bounding box center [73, 86] width 121 height 22
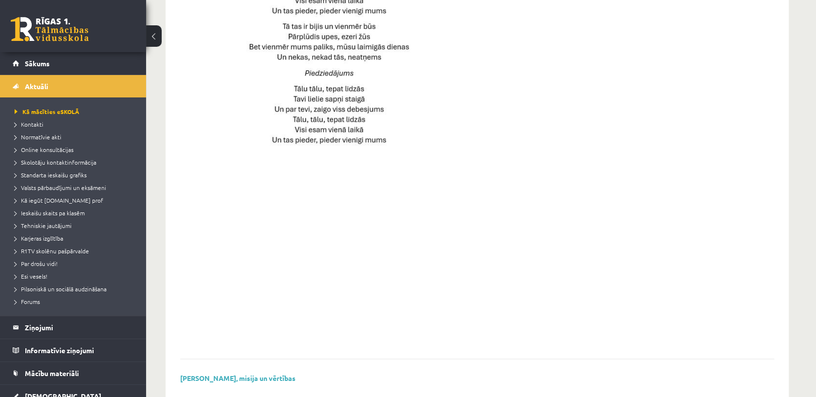
scroll to position [646, 0]
